Goal: Task Accomplishment & Management: Use online tool/utility

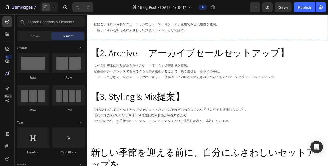
scroll to position [103, 0]
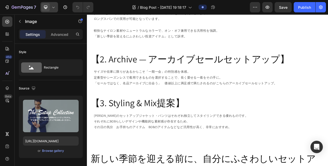
click at [50, 9] on div at bounding box center [49, 7] width 18 height 10
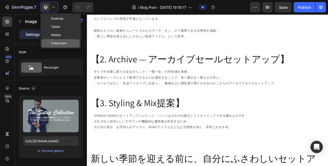
click at [59, 41] on span "Fullscreen" at bounding box center [58, 43] width 15 height 5
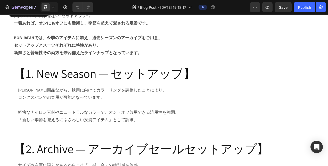
scroll to position [52, 0]
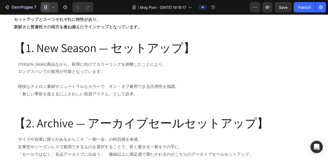
click at [55, 6] on icon at bounding box center [53, 7] width 5 height 5
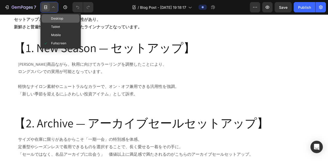
click at [52, 18] on span "Desktop" at bounding box center [57, 18] width 12 height 5
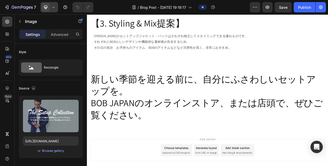
scroll to position [206, 0]
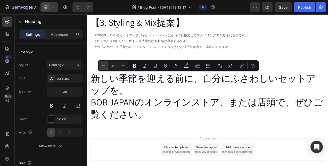
click at [105, 64] on icon "Editor contextual toolbar" at bounding box center [103, 65] width 5 height 5
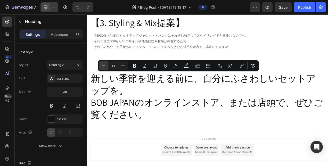
click at [105, 64] on icon "Editor contextual toolbar" at bounding box center [103, 65] width 5 height 5
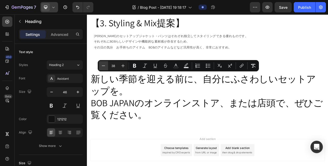
click at [105, 64] on icon "Editor contextual toolbar" at bounding box center [103, 65] width 5 height 5
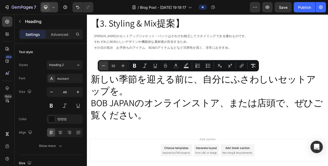
click at [105, 64] on icon "Editor contextual toolbar" at bounding box center [103, 65] width 5 height 5
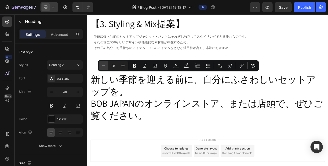
click at [105, 64] on icon "Editor contextual toolbar" at bounding box center [103, 65] width 5 height 5
type input "25"
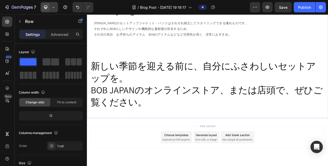
scroll to position [232, 0]
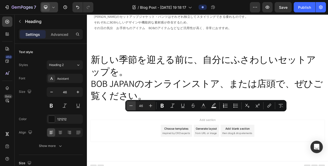
click at [133, 105] on icon "Editor contextual toolbar" at bounding box center [130, 105] width 5 height 5
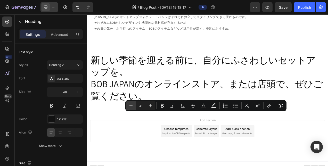
click at [133, 105] on icon "Editor contextual toolbar" at bounding box center [130, 105] width 5 height 5
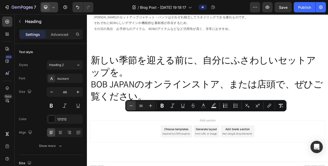
click at [133, 105] on icon "Editor contextual toolbar" at bounding box center [130, 105] width 5 height 5
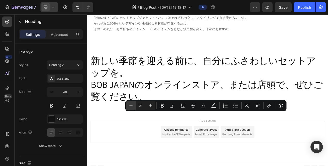
click at [133, 105] on icon "Editor contextual toolbar" at bounding box center [130, 105] width 5 height 5
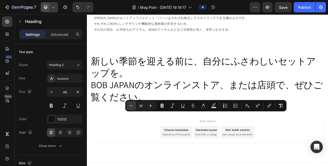
click at [133, 105] on icon "Editor contextual toolbar" at bounding box center [130, 105] width 5 height 5
drag, startPoint x: 150, startPoint y: 103, endPoint x: 78, endPoint y: 125, distance: 74.9
click at [150, 103] on icon "Editor contextual toolbar" at bounding box center [150, 105] width 5 height 5
type input "25"
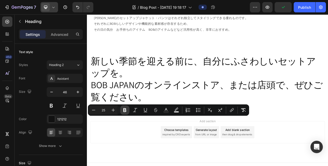
click at [125, 109] on icon "Editor contextual toolbar" at bounding box center [124, 110] width 3 height 4
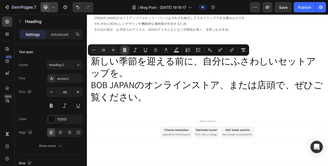
click at [125, 50] on icon "Editor contextual toolbar" at bounding box center [124, 50] width 3 height 4
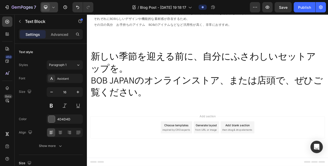
scroll to position [335, 0]
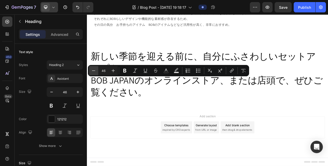
click at [95, 70] on icon "Editor contextual toolbar" at bounding box center [93, 70] width 5 height 5
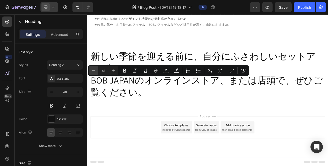
click at [95, 70] on icon "Editor contextual toolbar" at bounding box center [93, 70] width 5 height 5
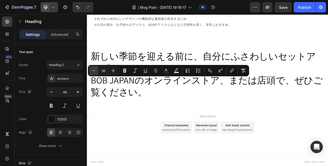
click at [95, 70] on icon "Editor contextual toolbar" at bounding box center [93, 70] width 5 height 5
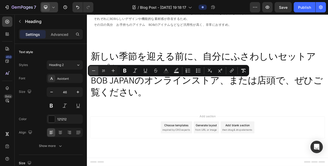
click at [95, 70] on icon "Editor contextual toolbar" at bounding box center [93, 70] width 5 height 5
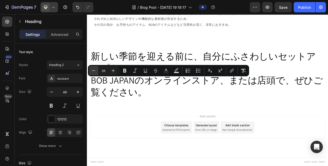
click at [95, 70] on icon "Editor contextual toolbar" at bounding box center [93, 70] width 5 height 5
type input "25"
click at [125, 69] on icon "Editor contextual toolbar" at bounding box center [124, 71] width 3 height 4
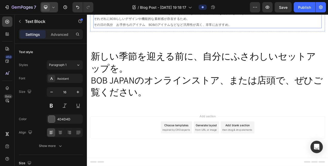
click at [134, 24] on p "それぞれにBOBらしいデザインや機能的な素材感が存在するため、" at bounding box center [242, 19] width 292 height 7
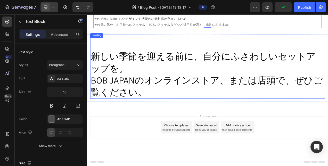
scroll to position [438, 0]
click at [174, 78] on h2 "新しい季節を迎える前に、自分にふさわしいセットアップを。 BOB JAPANのオンラインストア、または店頭で、ぜひご覧ください。" at bounding box center [241, 83] width 301 height 78
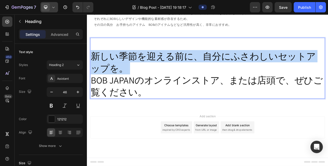
click at [174, 78] on p "新しい季節を迎える前に、自分にふさわしいセットアップを。 BOB JAPANのオンラインストア、または店頭で、ぜひご覧ください。" at bounding box center [242, 83] width 300 height 77
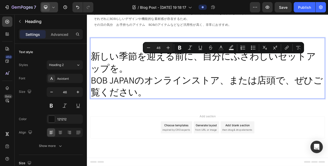
click at [185, 122] on p "新しい季節を迎える前に、自分にふさわしいセットアップを。 BOB JAPANのオンラインストア、または店頭で、ぜひご覧ください。" at bounding box center [242, 83] width 300 height 77
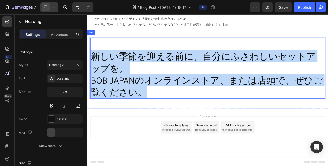
drag, startPoint x: 184, startPoint y: 121, endPoint x: 87, endPoint y: 70, distance: 109.7
click at [87, 70] on div "新しい季節を迎える前に、自分にふさわしいセットアップを。 BOB JAPANのオンラインストア、または店頭で、ぜひご覧ください。 Heading 0 Row" at bounding box center [241, 83] width 309 height 86
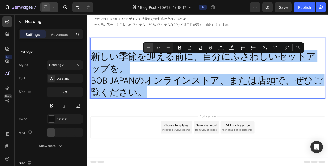
click at [146, 47] on icon "Editor contextual toolbar" at bounding box center [148, 47] width 5 height 5
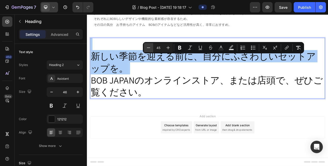
click at [146, 47] on icon "Editor contextual toolbar" at bounding box center [148, 47] width 5 height 5
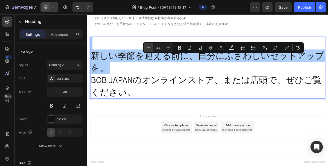
click at [146, 47] on icon "Editor contextual toolbar" at bounding box center [148, 47] width 5 height 5
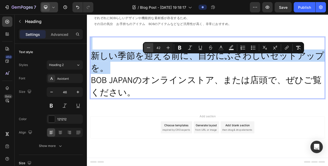
type input "41"
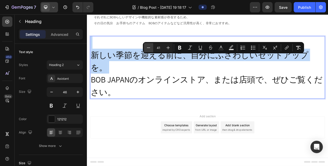
click at [163, 56] on div "新しい季節を迎える前に、自分にふさわしいセットアップを。 BOB JAPANのオンラインストア、または店頭で、ぜひご覧ください。 Heading 0 Row" at bounding box center [241, 82] width 309 height 88
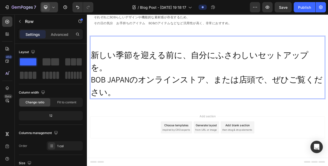
click at [163, 56] on div "新しい季節を迎える前に、自分にふさわしいセットアップを。 BOB JAPANのオンラインストア、または店頭で、ぜひご覧ください。 Heading 0 Row" at bounding box center [241, 82] width 309 height 88
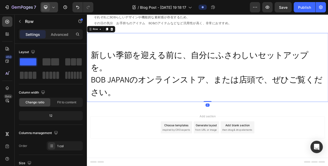
click at [163, 56] on div "⁠⁠⁠⁠⁠⁠⁠ 新しい季節を迎える前に、自分にふさわしいセットアップを。 BOB JAPANのオンラインストア、または店頭で、ぜひご覧ください。 Headin…" at bounding box center [241, 82] width 309 height 88
click at [170, 105] on span "BOB JAPANのオンラインストア、または店頭で、ぜひご覧ください。" at bounding box center [241, 106] width 298 height 30
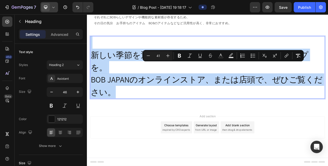
drag, startPoint x: 170, startPoint y: 108, endPoint x: 135, endPoint y: 69, distance: 51.7
click at [135, 69] on p "新しい季節を迎える前に、自分にふさわしいセットアップを。 BOB JAPANのオンラインストア、または店頭で、ぜひご覧ください。" at bounding box center [242, 82] width 300 height 79
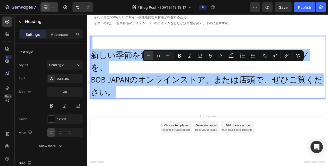
click at [149, 56] on icon "Editor contextual toolbar" at bounding box center [148, 55] width 3 height 0
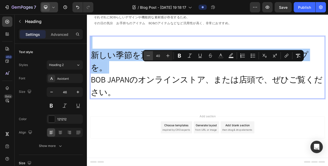
click at [149, 56] on icon "Editor contextual toolbar" at bounding box center [148, 55] width 3 height 0
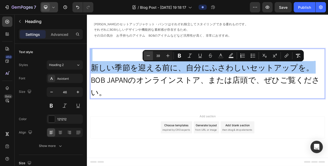
click at [149, 56] on icon "Editor contextual toolbar" at bounding box center [148, 55] width 3 height 0
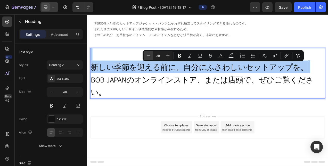
click at [149, 56] on icon "Editor contextual toolbar" at bounding box center [148, 55] width 3 height 0
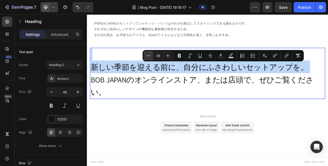
type input "37"
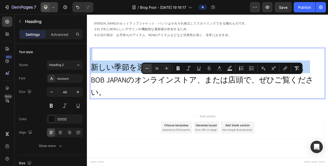
click at [166, 53] on div "⁠⁠⁠⁠⁠⁠⁠ 【3. Styling & Mix提案】 Heading [PERSON_NAME]のセットアップジャケット・パンツはそれぞれ独立してスタイリ…" at bounding box center [241, 24] width 309 height 58
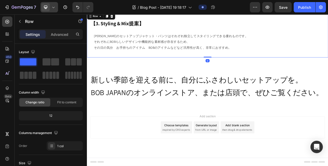
click at [166, 67] on div "⁠⁠⁠⁠⁠⁠⁠ 【3. Styling & Mix提案】 Heading [PERSON_NAME]のセットアップジャケット・パンツはそれぞれ独立してスタイリ…" at bounding box center [241, 41] width 309 height 58
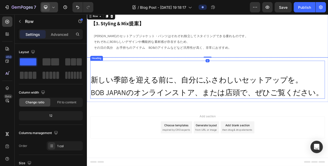
click at [170, 94] on span "新しい季節を迎える前に、自分にふさわしいセットアップを。" at bounding box center [228, 98] width 272 height 13
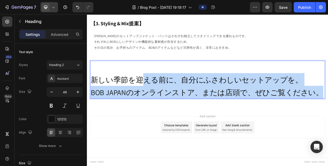
drag, startPoint x: 159, startPoint y: 92, endPoint x: 393, endPoint y: 109, distance: 234.7
click at [328, 109] on html "Header Image 大人の装いに欠かせない“セットアップ”。 一着あれば、オンにもオフにも活躍し、季節を超えて愛される定番です。 BOB JAPANでは…" at bounding box center [241, 6] width 309 height 405
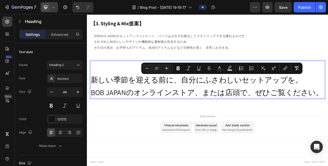
click at [146, 94] on span "新しい季節を迎える前に、自分にふさわしいセットアップを。" at bounding box center [228, 98] width 272 height 13
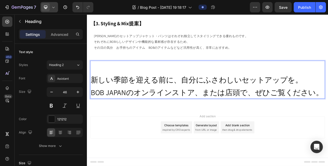
scroll to position [399, 0]
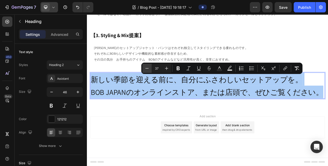
click at [146, 71] on button "Minus" at bounding box center [146, 68] width 9 height 9
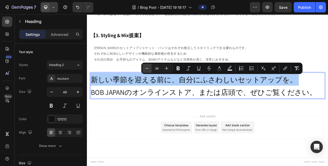
click at [146, 71] on button "Minus" at bounding box center [146, 68] width 9 height 9
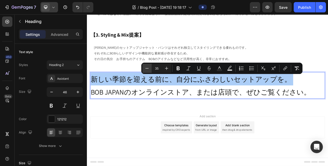
click at [146, 71] on button "Minus" at bounding box center [146, 68] width 9 height 9
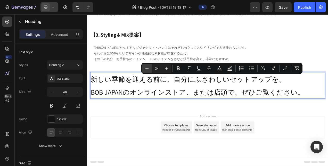
click at [146, 71] on button "Minus" at bounding box center [146, 68] width 9 height 9
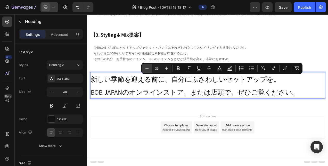
click at [146, 71] on button "Minus" at bounding box center [146, 68] width 9 height 9
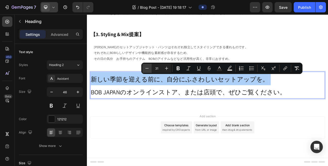
click at [146, 71] on button "Minus" at bounding box center [146, 68] width 9 height 9
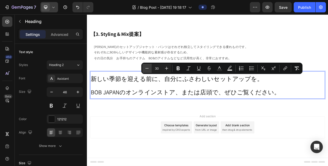
click at [146, 71] on button "Minus" at bounding box center [146, 68] width 9 height 9
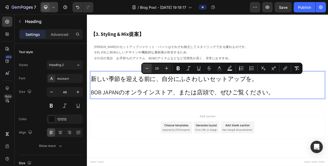
click at [146, 71] on button "Minus" at bounding box center [146, 68] width 9 height 9
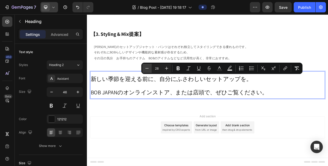
click at [146, 71] on button "Minus" at bounding box center [146, 68] width 9 height 9
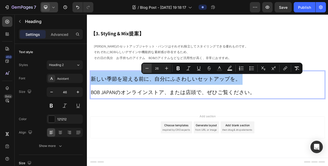
click at [146, 71] on button "Minus" at bounding box center [146, 68] width 9 height 9
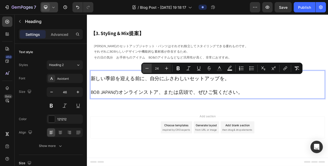
click at [146, 71] on button "Minus" at bounding box center [146, 68] width 9 height 9
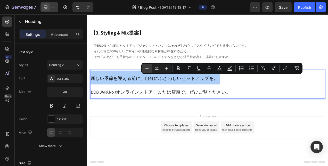
click at [146, 71] on button "Minus" at bounding box center [146, 68] width 9 height 9
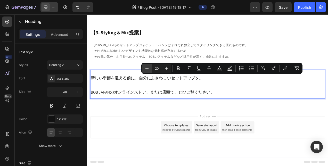
click at [146, 71] on button "Minus" at bounding box center [146, 68] width 9 height 9
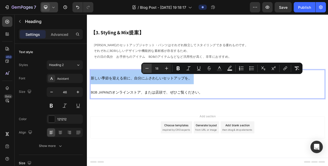
click at [146, 71] on button "Minus" at bounding box center [146, 68] width 9 height 9
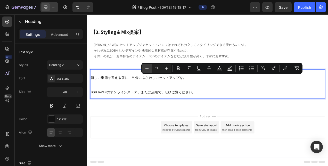
click at [146, 71] on button "Minus" at bounding box center [146, 68] width 9 height 9
type input "15"
click at [229, 107] on p "新しい季節を迎える前に、自分にふさわしいセットアップを。 BOB JAPANのオンラインストア、または店頭で、ぜひご覧ください。" at bounding box center [242, 103] width 300 height 37
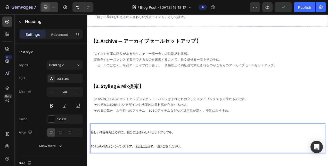
scroll to position [192, 0]
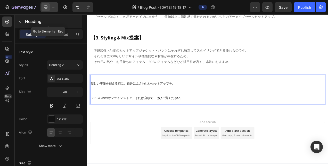
click at [22, 22] on button "button" at bounding box center [20, 21] width 8 height 8
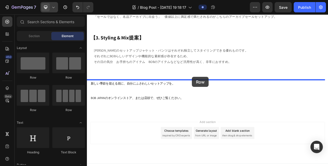
drag, startPoint x: 124, startPoint y: 76, endPoint x: 221, endPoint y: 95, distance: 99.3
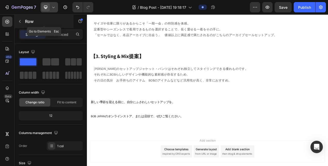
click at [20, 21] on icon "button" at bounding box center [20, 21] width 4 height 4
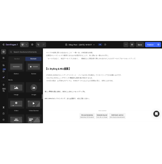
scroll to position [180, 0]
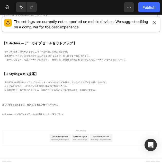
scroll to position [192, 0]
click at [102, 35] on p "軽快なナイロン素材やニュートラルなカラーで、オン・オフ兼用できる汎用性を強調。" at bounding box center [155, 30] width 292 height 7
click at [122, 35] on p "軽快なナイロン素材やニュートラルなカラーで、オン・オフ兼用できる汎用性を強調。" at bounding box center [155, 30] width 292 height 7
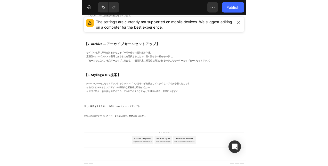
scroll to position [218, 0]
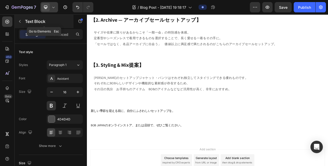
click at [20, 20] on icon "button" at bounding box center [20, 21] width 4 height 4
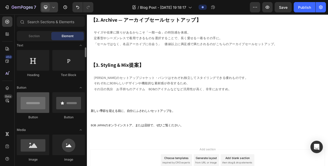
scroll to position [103, 0]
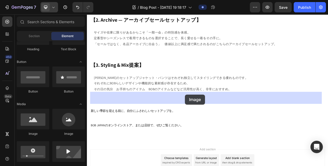
drag, startPoint x: 121, startPoint y: 134, endPoint x: 213, endPoint y: 117, distance: 93.2
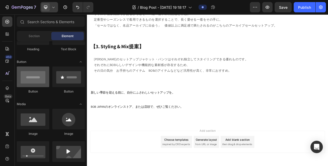
scroll to position [0, 0]
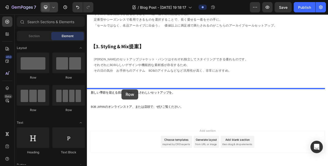
drag, startPoint x: 119, startPoint y: 81, endPoint x: 131, endPoint y: 111, distance: 31.6
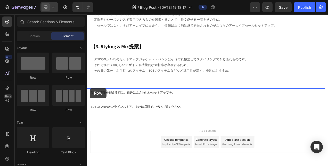
drag, startPoint x: 116, startPoint y: 81, endPoint x: 90, endPoint y: 109, distance: 38.1
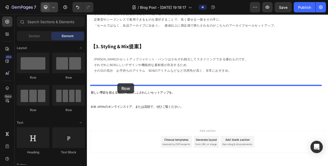
drag, startPoint x: 117, startPoint y: 81, endPoint x: 126, endPoint y: 103, distance: 23.4
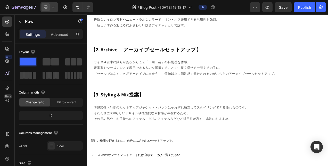
scroll to position [141, 0]
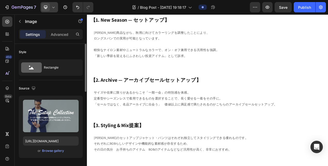
scroll to position [77, 0]
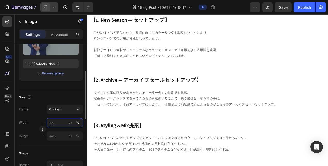
click at [58, 122] on input "100" at bounding box center [65, 122] width 36 height 9
type input "90"
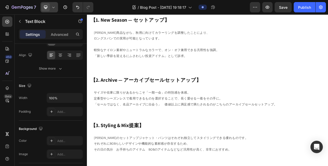
click at [55, 100] on input "100%" at bounding box center [65, 97] width 36 height 9
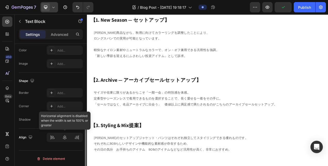
type input "90%"
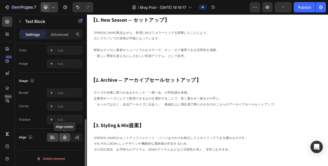
click at [64, 137] on icon at bounding box center [64, 137] width 5 height 5
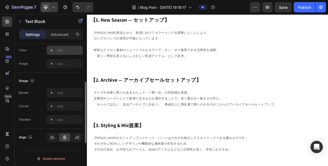
scroll to position [116, 0]
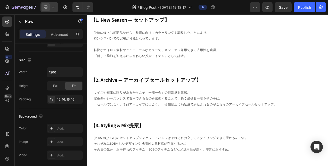
scroll to position [0, 0]
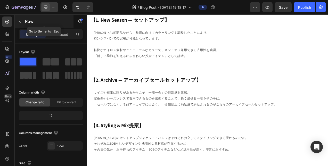
click at [21, 20] on icon "button" at bounding box center [20, 21] width 4 height 4
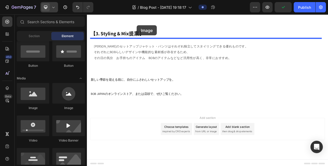
scroll to position [248, 0]
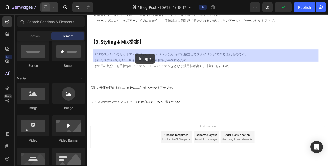
drag, startPoint x: 115, startPoint y: 108, endPoint x: 148, endPoint y: 64, distance: 54.5
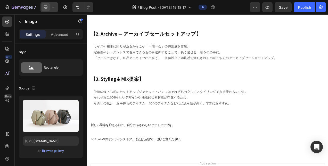
scroll to position [222, 0]
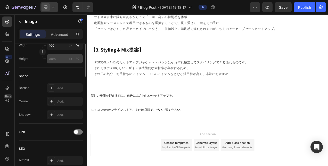
scroll to position [103, 0]
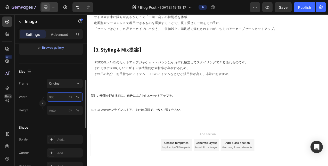
click at [55, 98] on input "100" at bounding box center [65, 96] width 36 height 9
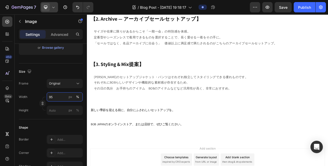
scroll to position [222, 0]
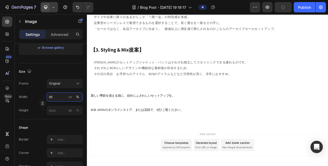
type input "95"
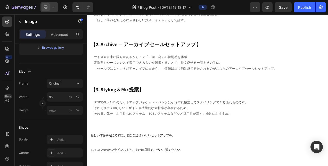
scroll to position [171, 0]
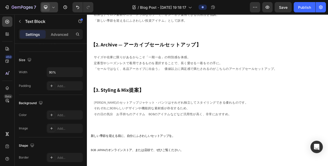
scroll to position [0, 0]
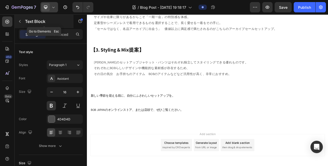
click at [21, 23] on icon "button" at bounding box center [20, 21] width 4 height 4
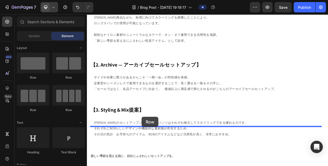
drag, startPoint x: 120, startPoint y: 76, endPoint x: 157, endPoint y: 146, distance: 79.3
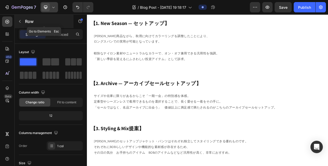
click at [21, 26] on div "Row" at bounding box center [44, 21] width 59 height 13
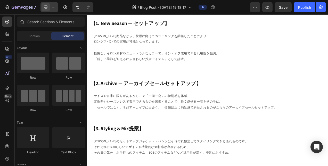
scroll to position [206, 0]
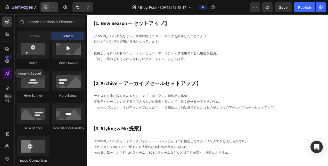
click at [9, 74] on icon at bounding box center [7, 73] width 5 height 5
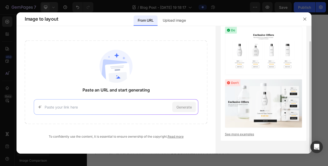
scroll to position [0, 0]
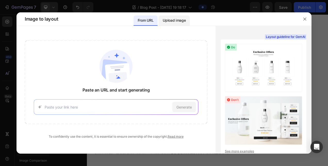
click at [175, 23] on p "Upload image" at bounding box center [174, 20] width 23 height 6
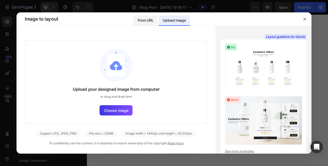
click at [145, 20] on p "From URL" at bounding box center [146, 20] width 16 height 6
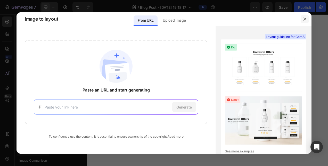
click at [302, 18] on button "button" at bounding box center [305, 19] width 8 height 8
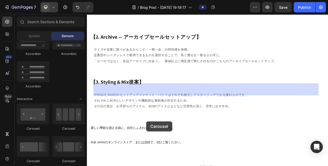
scroll to position [206, 0]
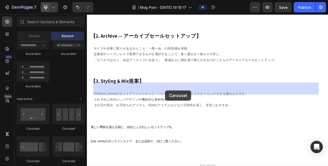
drag, startPoint x: 125, startPoint y: 130, endPoint x: 187, endPoint y: 112, distance: 65.3
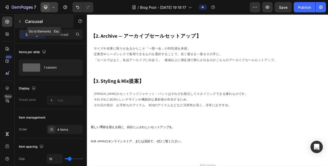
click at [19, 24] on button "button" at bounding box center [20, 21] width 8 height 8
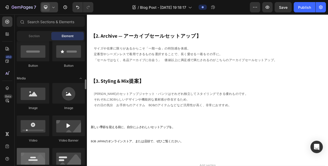
scroll to position [155, 0]
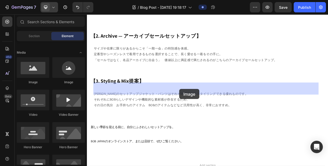
drag, startPoint x: 122, startPoint y: 88, endPoint x: 205, endPoint y: 110, distance: 85.9
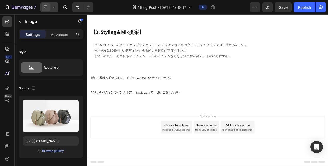
scroll to position [335, 0]
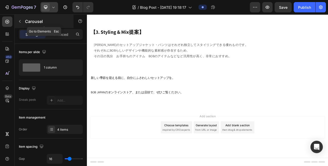
click at [16, 20] on button "button" at bounding box center [20, 21] width 8 height 8
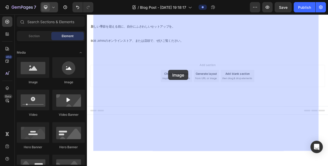
drag, startPoint x: 119, startPoint y: 89, endPoint x: 141, endPoint y: 85, distance: 22.0
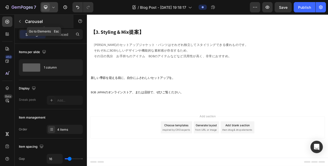
click at [24, 24] on button "button" at bounding box center [20, 21] width 8 height 8
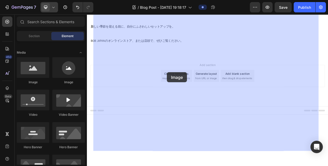
drag, startPoint x: 123, startPoint y: 94, endPoint x: 189, endPoint y: 89, distance: 66.7
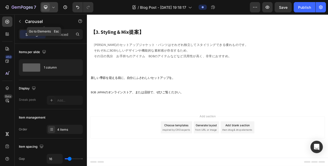
click at [16, 19] on button "button" at bounding box center [20, 21] width 8 height 8
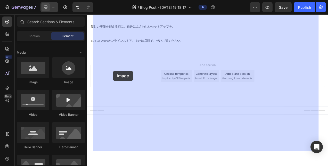
drag, startPoint x: 132, startPoint y: 87, endPoint x: 120, endPoint y: 87, distance: 12.1
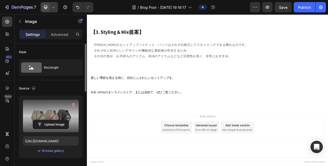
click at [49, 116] on label at bounding box center [51, 116] width 56 height 32
click at [49, 120] on input "file" at bounding box center [51, 124] width 36 height 9
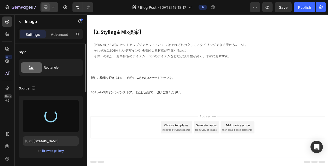
type input "[URL][DOMAIN_NAME]"
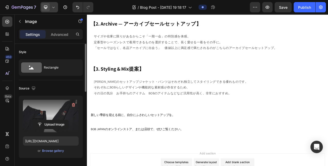
scroll to position [103, 0]
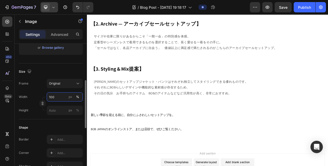
click at [53, 99] on input "100" at bounding box center [65, 96] width 36 height 9
type input "9"
type input "7"
type input "50"
click at [77, 98] on div "%" at bounding box center [77, 97] width 3 height 5
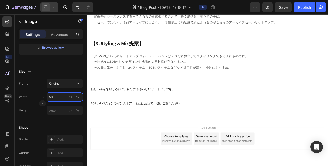
scroll to position [257, 0]
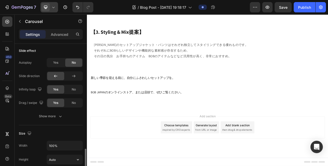
scroll to position [387, 0]
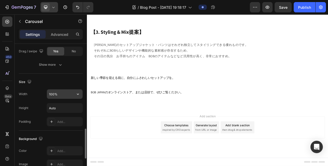
click at [54, 93] on input "100%" at bounding box center [65, 93] width 36 height 9
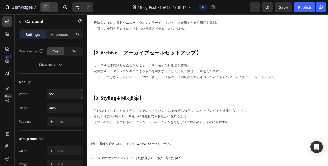
scroll to position [180, 0]
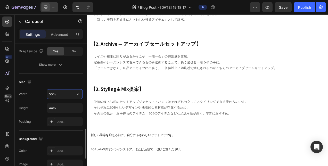
click at [53, 94] on input "50%" at bounding box center [65, 93] width 36 height 9
type input "70%"
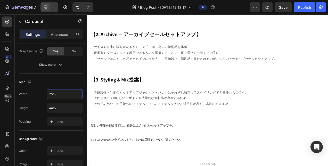
scroll to position [232, 0]
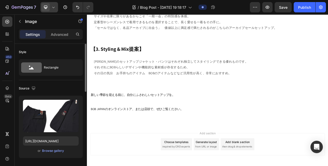
scroll to position [77, 0]
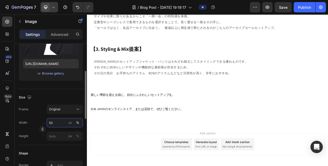
click at [51, 120] on input "50" at bounding box center [65, 122] width 36 height 9
type input "70"
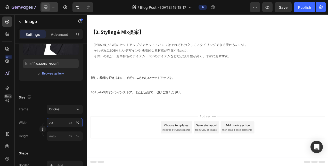
scroll to position [283, 0]
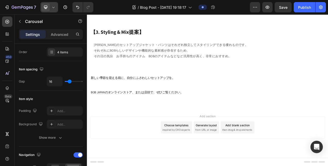
scroll to position [0, 0]
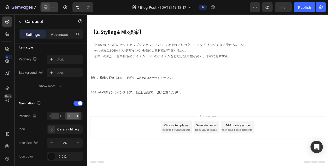
scroll to position [52, 0]
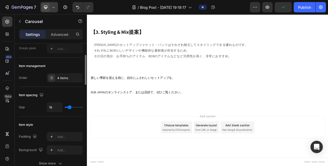
click at [77, 108] on div "16" at bounding box center [65, 107] width 36 height 10
type input "58"
click at [77, 107] on input "range" at bounding box center [74, 107] width 18 height 1
click at [65, 106] on div "58" at bounding box center [65, 107] width 36 height 10
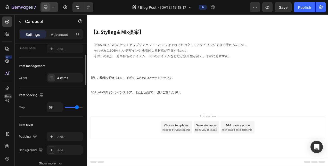
type input "0"
click at [67, 107] on input "range" at bounding box center [74, 107] width 18 height 1
click at [78, 9] on icon "Undo/Redo" at bounding box center [77, 7] width 3 height 3
type input "58"
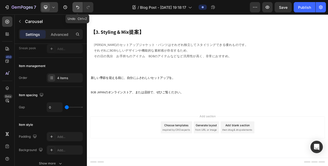
type input "58"
click at [78, 9] on icon "Undo/Redo" at bounding box center [77, 7] width 3 height 3
type input "16"
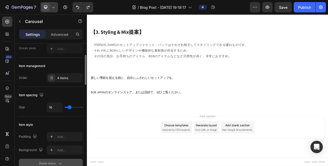
scroll to position [129, 0]
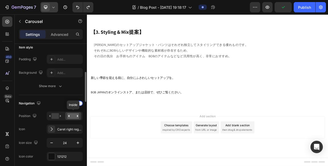
click at [69, 114] on rect at bounding box center [73, 116] width 12 height 6
click at [61, 116] on div at bounding box center [55, 116] width 16 height 8
click at [72, 114] on rect at bounding box center [73, 116] width 12 height 6
click at [78, 141] on icon "button" at bounding box center [77, 142] width 5 height 5
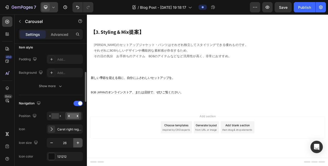
click at [78, 141] on icon "button" at bounding box center [77, 142] width 5 height 5
type input "28"
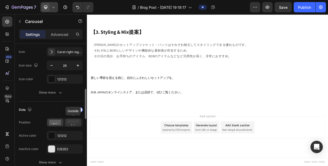
click at [74, 121] on rect at bounding box center [73, 122] width 12 height 4
click at [59, 121] on icon at bounding box center [55, 122] width 12 height 5
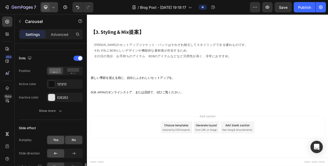
scroll to position [309, 0]
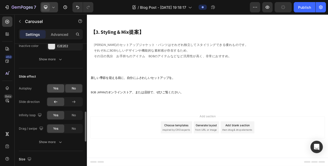
click at [57, 86] on span "Yes" at bounding box center [55, 88] width 5 height 5
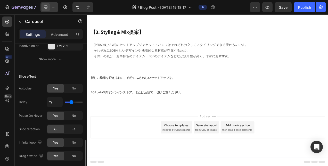
scroll to position [335, 0]
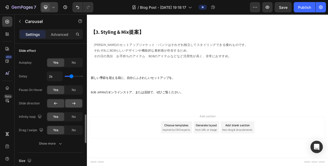
click at [72, 102] on icon at bounding box center [73, 103] width 5 height 5
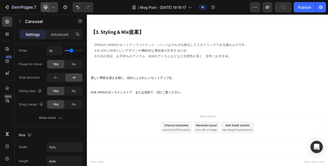
scroll to position [412, 0]
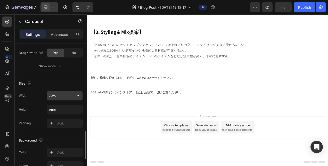
click at [51, 94] on input "70%" at bounding box center [65, 95] width 36 height 9
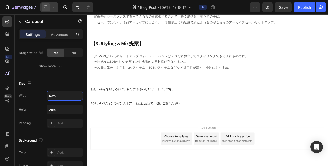
scroll to position [257, 0]
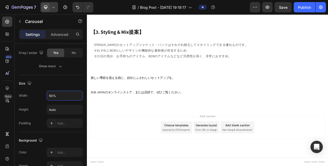
type input "50%"
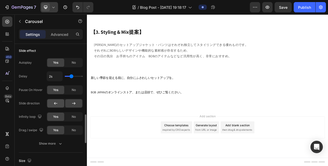
click at [61, 102] on div at bounding box center [55, 103] width 17 height 8
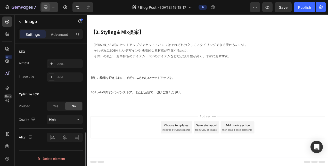
scroll to position [0, 0]
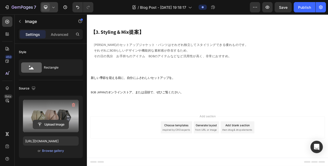
click at [46, 120] on button "Upload Image" at bounding box center [51, 124] width 36 height 9
click at [46, 122] on input "file" at bounding box center [51, 124] width 36 height 9
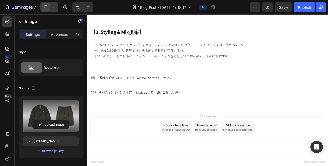
type input "[URL][DOMAIN_NAME]"
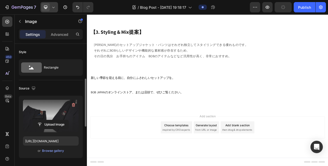
scroll to position [129, 0]
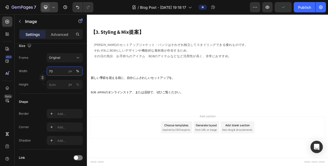
click at [52, 72] on input "70" at bounding box center [65, 71] width 36 height 9
type input "100"
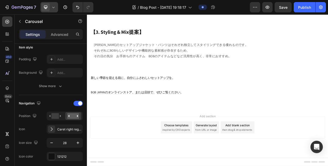
scroll to position [0, 0]
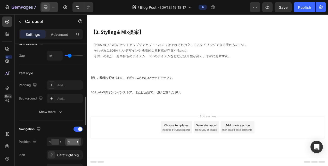
scroll to position [180, 0]
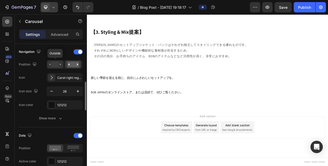
click at [59, 64] on icon at bounding box center [55, 65] width 12 height 6
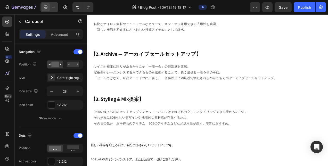
scroll to position [206, 0]
